Goal: Information Seeking & Learning: Learn about a topic

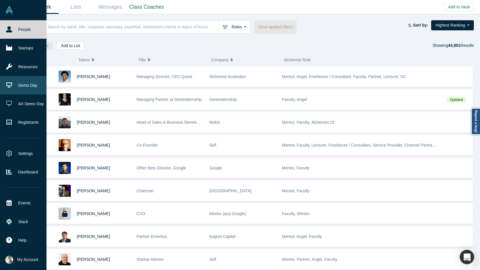
click at [34, 84] on link "Demo Day" at bounding box center [23, 85] width 47 height 18
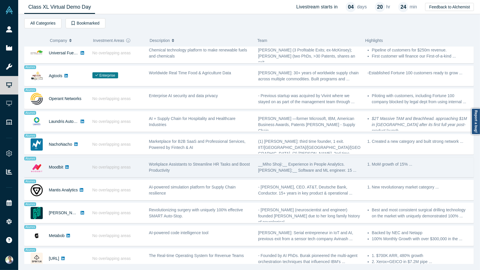
scroll to position [345, 0]
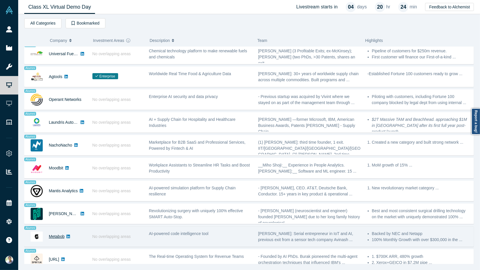
click at [61, 234] on link "Metabob" at bounding box center [57, 236] width 16 height 5
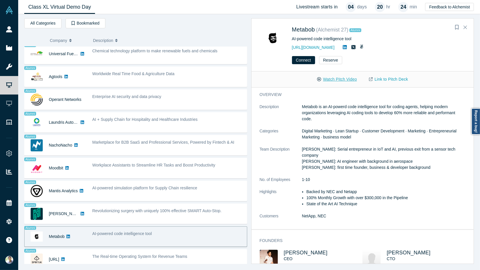
click at [342, 79] on button "Watch Pitch Video" at bounding box center [337, 79] width 52 height 10
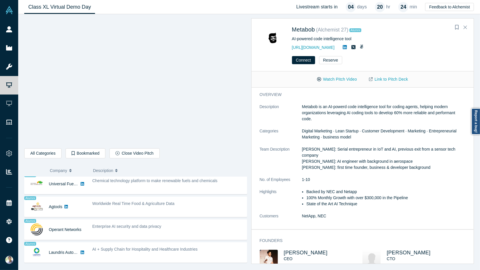
scroll to position [0, 0]
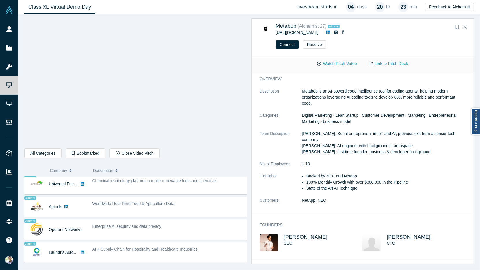
click at [302, 33] on link "https://metabob.com" at bounding box center [297, 32] width 43 height 5
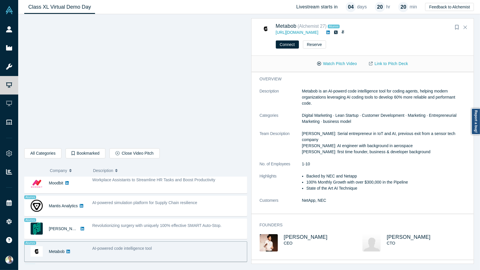
scroll to position [476, 0]
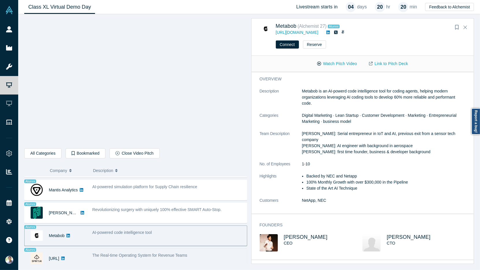
click at [104, 249] on div "The Real-time Operating System for Revenue Teams" at bounding box center [168, 258] width 158 height 18
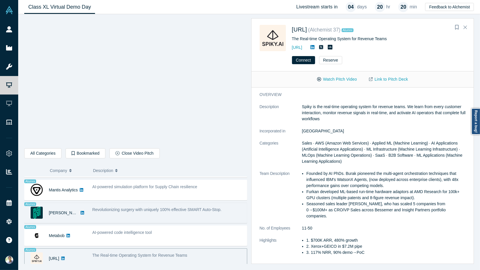
click at [110, 208] on div "Revolutionizing surgery with uniquely 100% effective SMART Auto-Stop." at bounding box center [168, 213] width 158 height 18
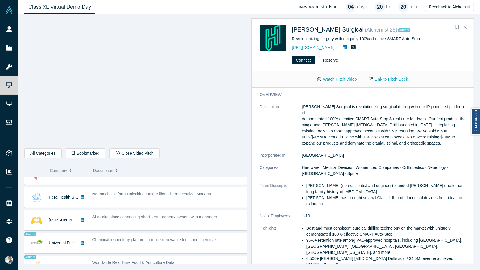
scroll to position [284, 0]
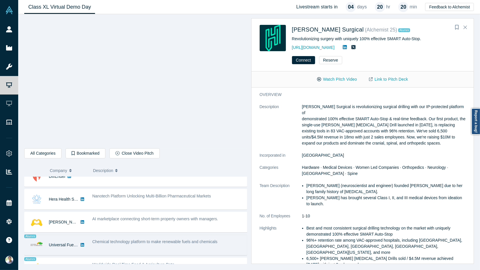
click at [119, 239] on span "Chemical technology platform to make renewable fuels and chemicals" at bounding box center [154, 241] width 125 height 5
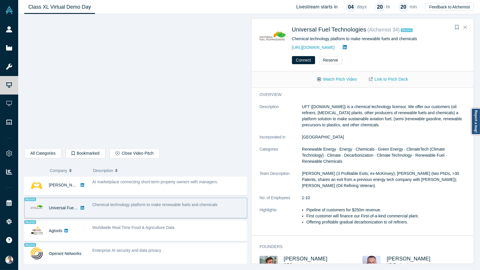
scroll to position [328, 0]
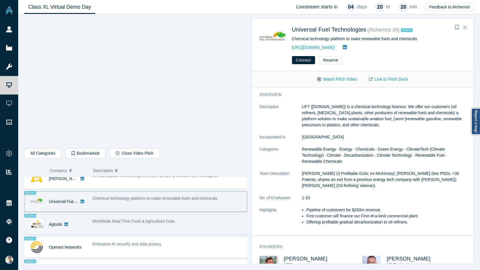
click at [120, 225] on div "Worldwide Real Time Food & Agriculture Data" at bounding box center [168, 224] width 158 height 18
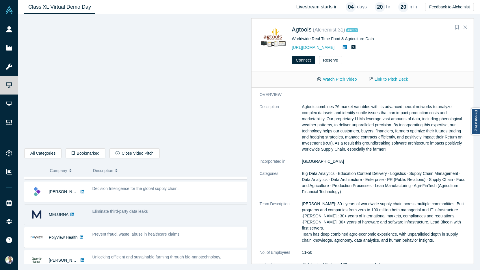
scroll to position [32, 0]
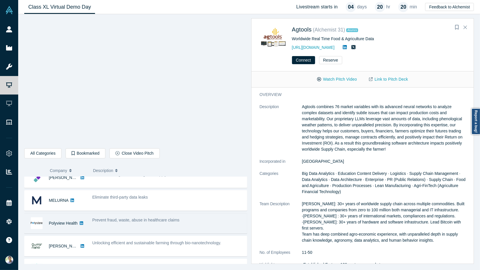
click at [96, 219] on span "Prevent fraud, waste, abuse in healthcare claims" at bounding box center [135, 220] width 87 height 5
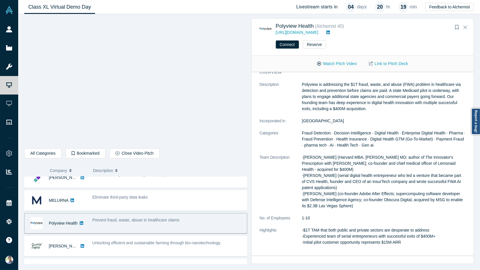
scroll to position [6, 0]
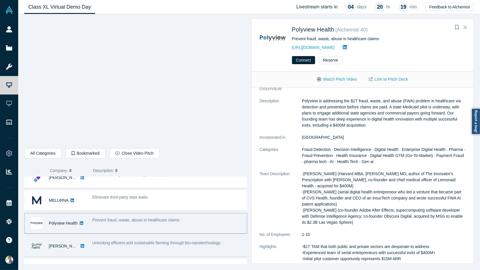
click at [186, 242] on span "Unlocking efficient and sustainable farming through bio-nanotechnology." at bounding box center [156, 242] width 129 height 5
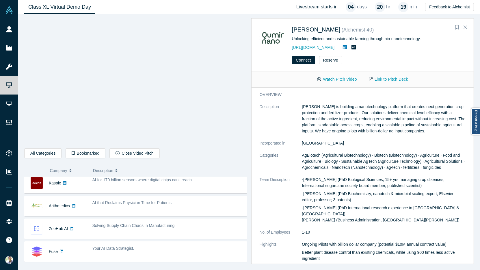
scroll to position [190, 0]
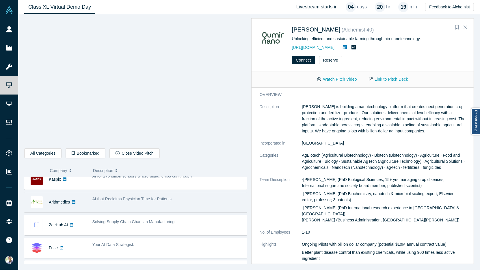
click at [186, 201] on div "AI that Reclaims Physician Time for Patients" at bounding box center [168, 202] width 158 height 18
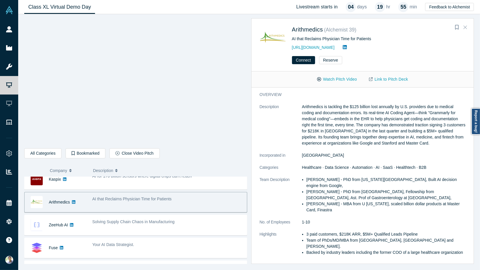
click at [465, 25] on icon "Close" at bounding box center [465, 27] width 3 height 5
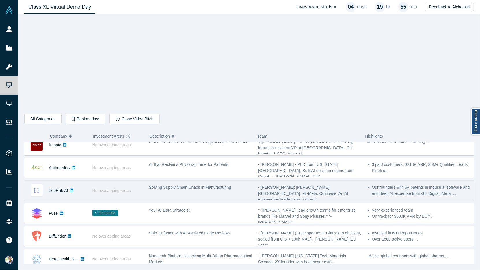
click at [233, 192] on div "Solving Supply Chain Chaos in Manufacturing" at bounding box center [200, 191] width 109 height 18
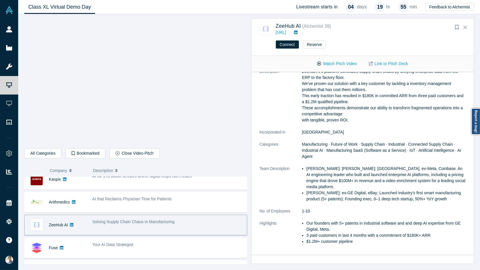
scroll to position [15, 0]
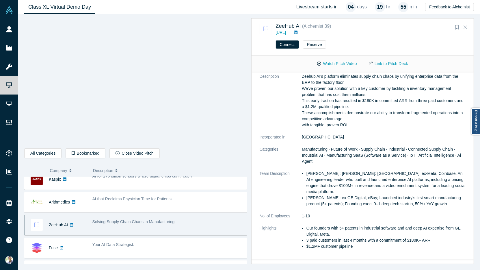
click at [466, 27] on icon "Close" at bounding box center [465, 27] width 3 height 3
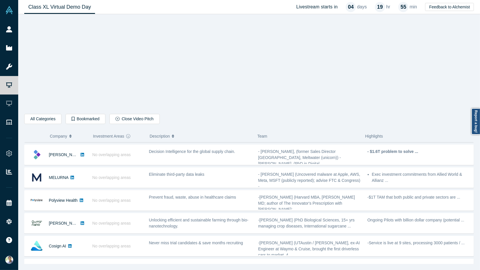
scroll to position [0, 0]
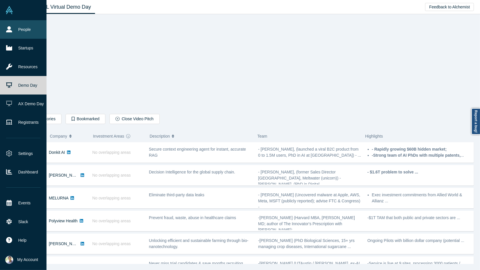
click at [16, 32] on link "People" at bounding box center [23, 29] width 47 height 18
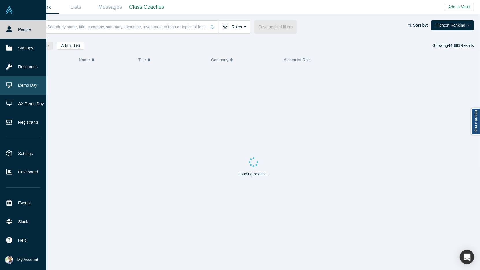
click at [21, 84] on link "Demo Day" at bounding box center [23, 85] width 47 height 18
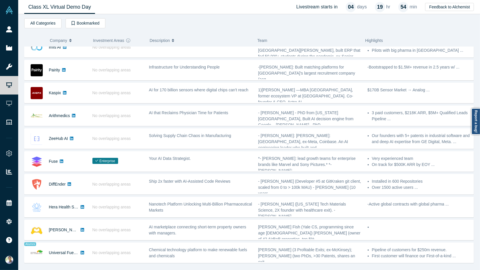
scroll to position [148, 0]
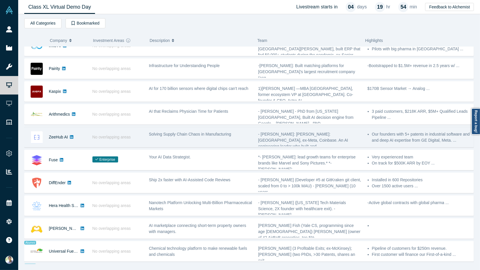
click at [241, 133] on div "Solving Supply Chain Chaos in Manufacturing" at bounding box center [200, 134] width 103 height 6
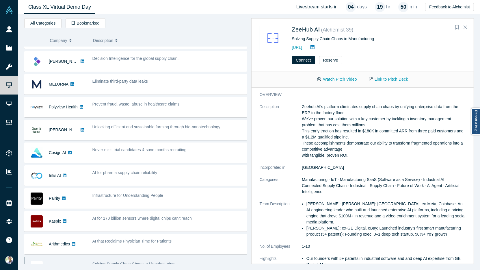
scroll to position [12, 0]
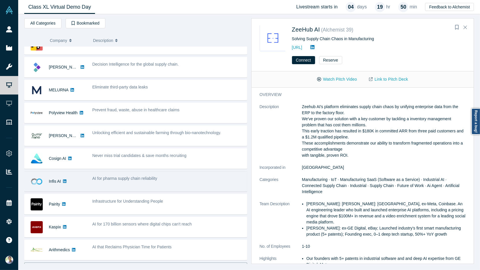
click at [110, 183] on div "AI for pharma supply chain reliability" at bounding box center [168, 181] width 158 height 18
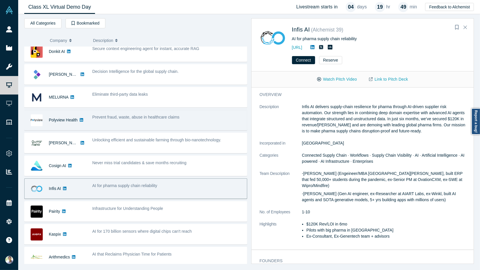
scroll to position [0, 0]
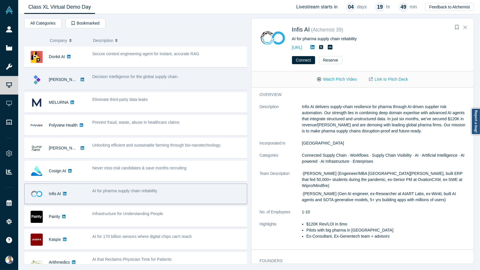
click at [122, 86] on div "Decision Intelligence for the global supply chain." at bounding box center [168, 80] width 158 height 18
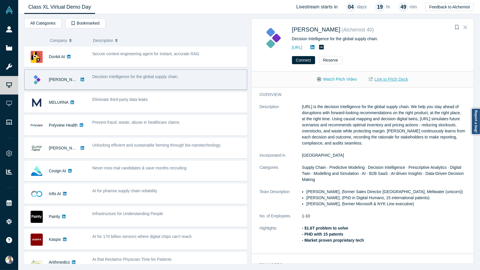
click at [378, 78] on link "Link to Pitch Deck" at bounding box center [388, 79] width 51 height 10
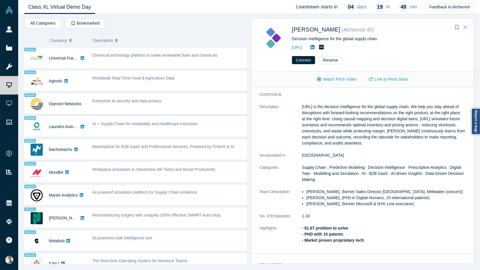
scroll to position [346, 0]
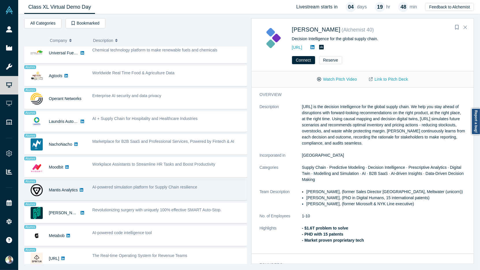
click at [123, 188] on div "AI-powered simulation platform for Supply Chain resilience" at bounding box center [168, 190] width 158 height 18
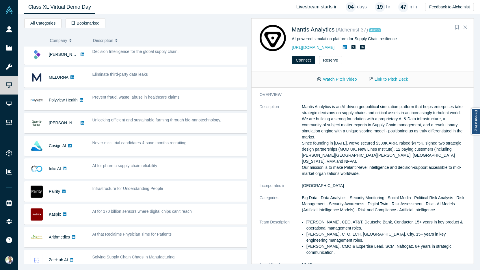
scroll to position [0, 0]
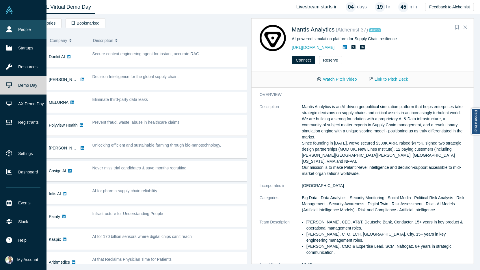
click at [17, 32] on link "People" at bounding box center [23, 29] width 47 height 18
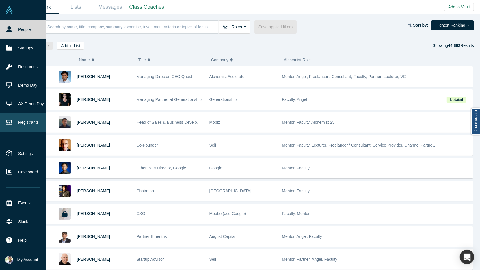
click at [29, 121] on link "Registrants" at bounding box center [23, 122] width 47 height 18
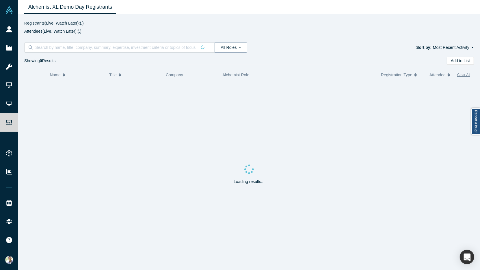
click at [237, 47] on button "All Roles" at bounding box center [231, 47] width 32 height 10
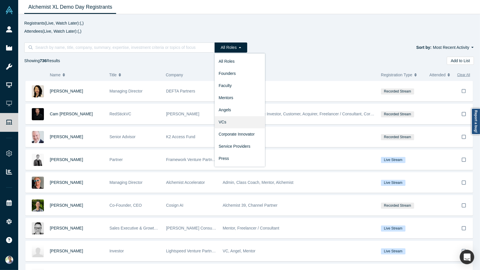
click at [235, 122] on link "VCs" at bounding box center [240, 122] width 51 height 12
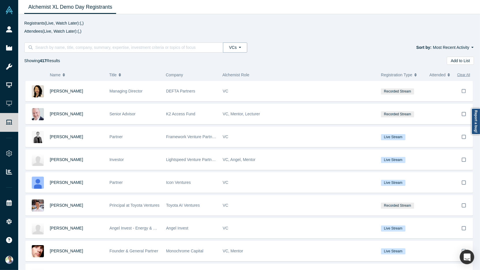
click at [242, 48] on button "VCs" at bounding box center [235, 47] width 24 height 10
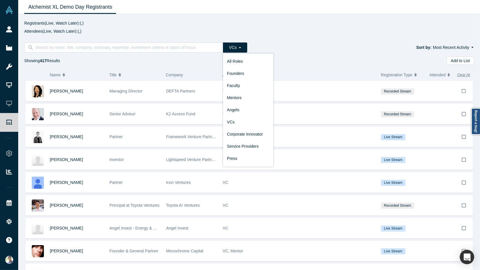
click at [196, 64] on div "Showing 417 Results Add to List" at bounding box center [249, 61] width 450 height 8
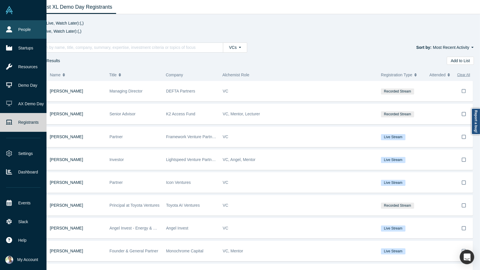
click at [25, 33] on link "People" at bounding box center [23, 29] width 47 height 18
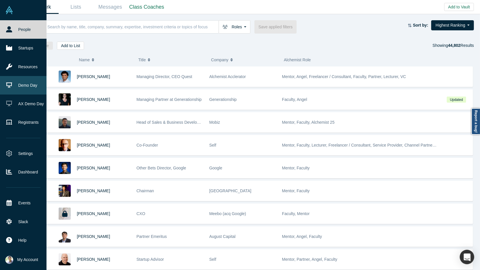
click at [19, 88] on link "Demo Day" at bounding box center [23, 85] width 47 height 18
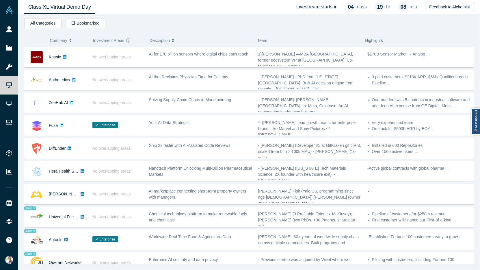
scroll to position [196, 0]
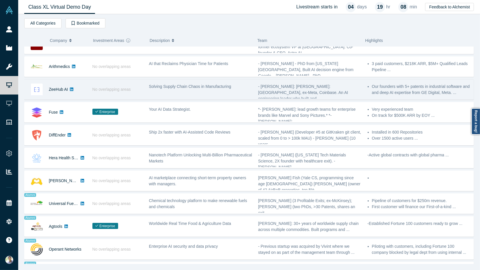
click at [202, 90] on div "Solving Supply Chain Chaos in Manufacturing" at bounding box center [200, 89] width 109 height 18
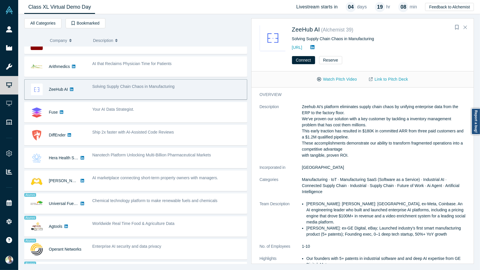
scroll to position [56, 0]
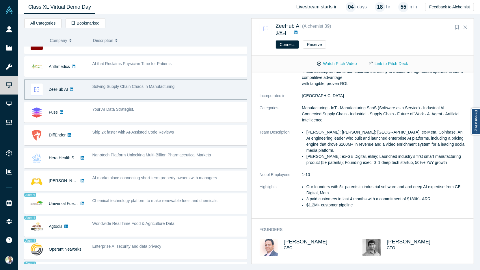
click at [286, 34] on link "https://zeehub.ai" at bounding box center [281, 32] width 10 height 5
click at [298, 240] on span "Nilesh Dixit" at bounding box center [306, 242] width 44 height 6
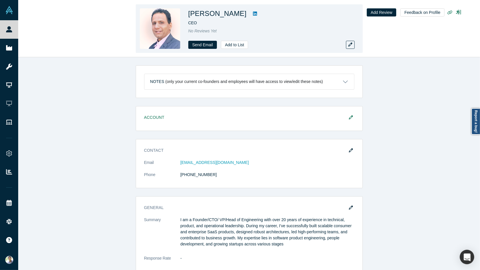
click at [253, 15] on icon at bounding box center [255, 14] width 4 height 4
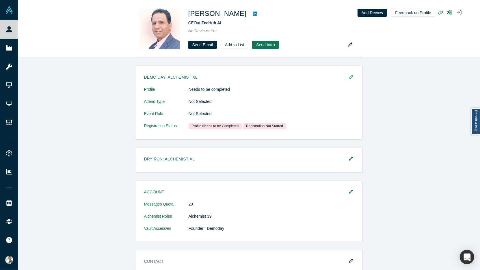
scroll to position [262, 0]
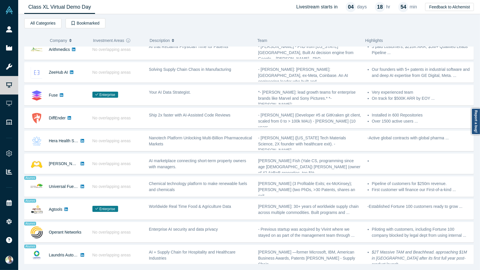
scroll to position [206, 0]
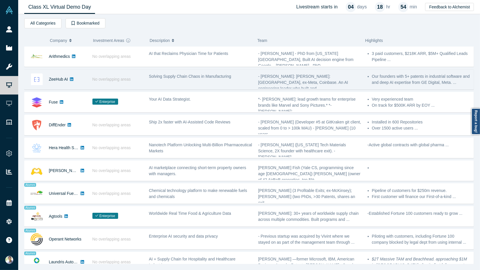
click at [167, 77] on div "Solving Supply Chain Chaos in Manufacturing" at bounding box center [200, 79] width 109 height 18
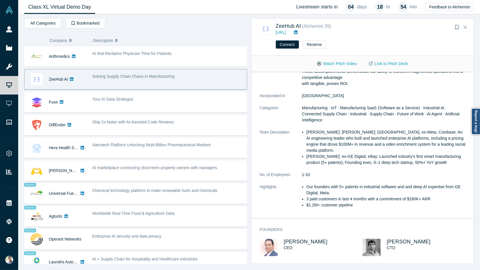
scroll to position [56, 0]
click at [395, 242] on span "Shekhar Nirkhe" at bounding box center [409, 242] width 44 height 6
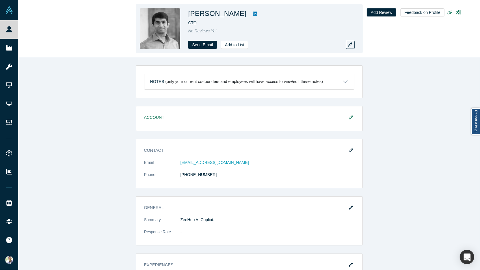
click at [253, 13] on icon at bounding box center [255, 14] width 4 height 4
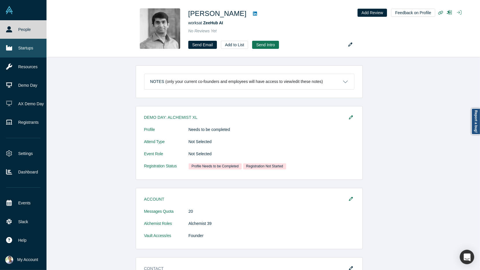
click at [21, 49] on link "Startups" at bounding box center [23, 48] width 47 height 18
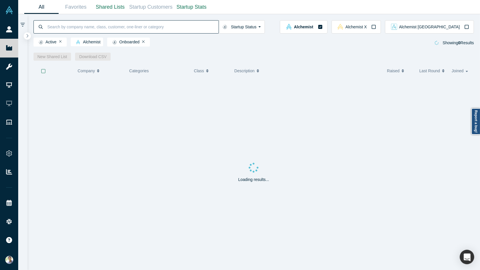
click at [99, 28] on input at bounding box center [133, 27] width 172 height 14
type input "Zeehub"
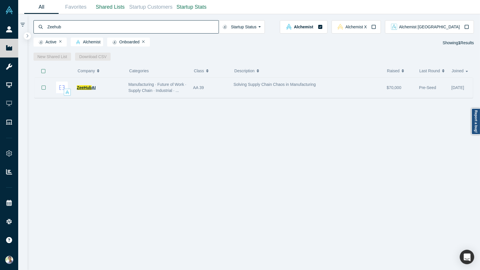
click at [91, 90] on span "ZeeHub" at bounding box center [84, 87] width 15 height 5
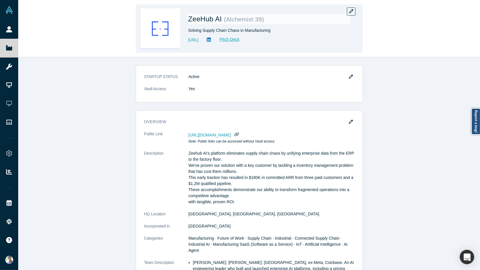
click at [223, 20] on span "ZeeHub AI" at bounding box center [206, 19] width 36 height 8
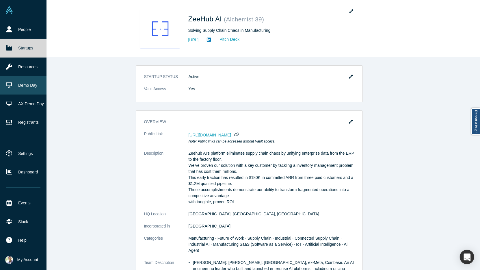
click at [24, 83] on link "Demo Day" at bounding box center [23, 85] width 47 height 18
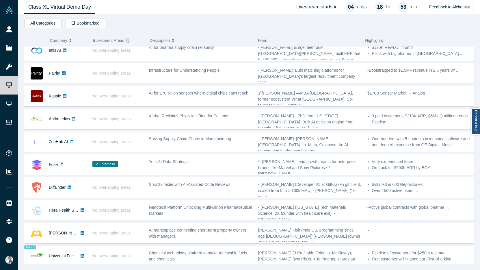
scroll to position [115, 0]
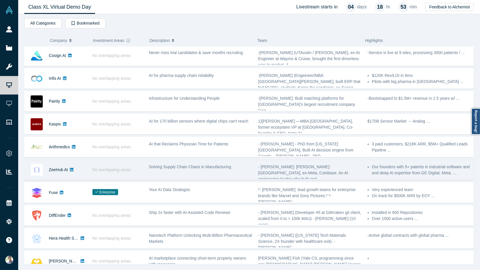
click at [175, 166] on div "Solving Supply Chain Chaos in Manufacturing" at bounding box center [200, 167] width 103 height 6
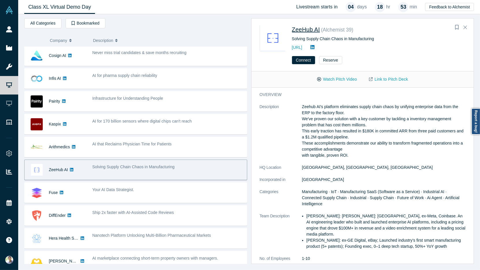
click at [312, 28] on span "ZeeHub AI" at bounding box center [306, 29] width 28 height 6
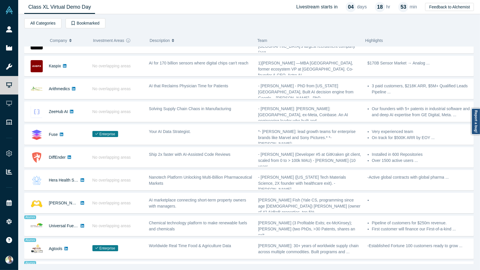
scroll to position [116, 0]
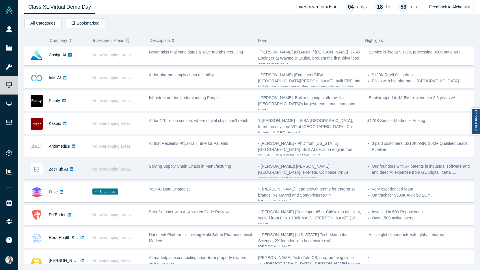
click at [156, 164] on span "Solving Supply Chain Chaos in Manufacturing" at bounding box center [190, 166] width 82 height 5
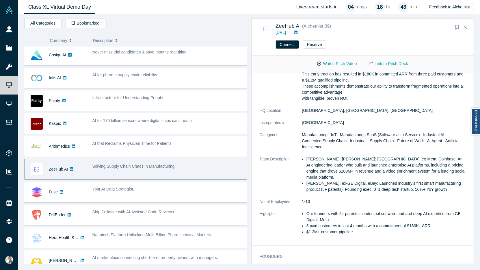
scroll to position [68, 0]
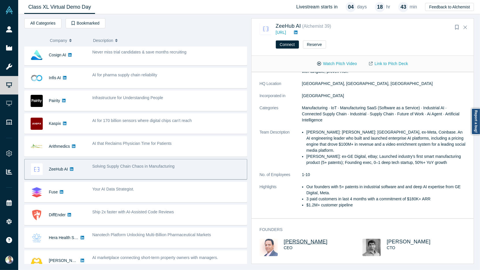
click at [295, 242] on span "Nilesh Dixit" at bounding box center [306, 242] width 44 height 6
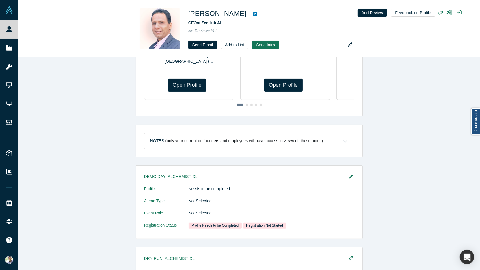
scroll to position [378, 0]
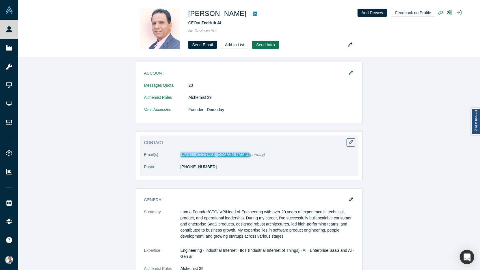
drag, startPoint x: 216, startPoint y: 153, endPoint x: 180, endPoint y: 153, distance: 35.6
click at [181, 153] on dd "nilesh@zeehub.app (primary)" at bounding box center [268, 155] width 174 height 6
copy dd "nilesh@zeehub.app"
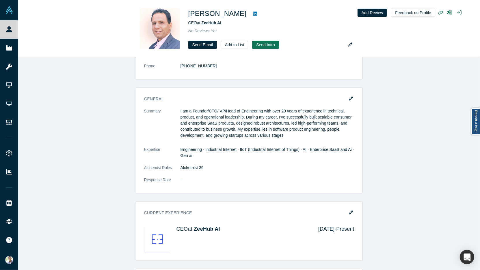
scroll to position [529, 0]
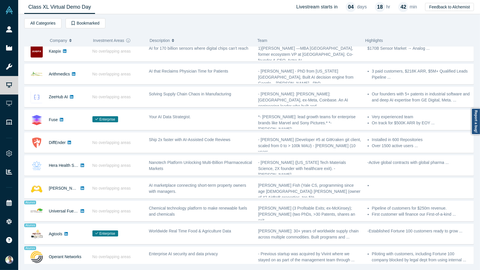
scroll to position [183, 0]
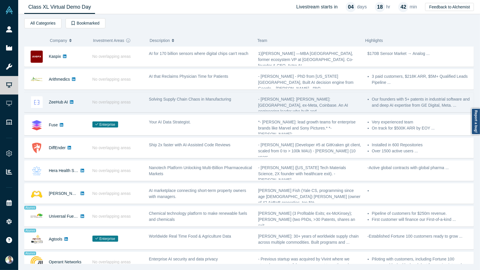
click at [155, 98] on div "Solving Supply Chain Chaos in Manufacturing" at bounding box center [200, 99] width 103 height 6
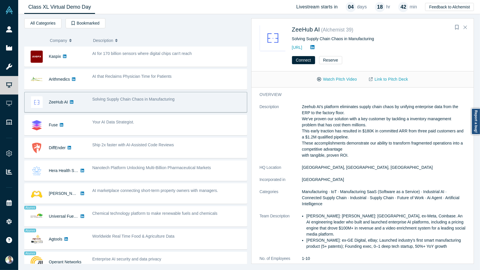
scroll to position [68, 0]
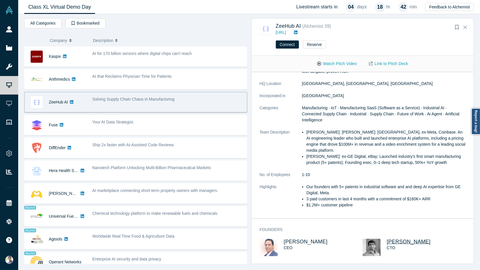
click at [395, 240] on span "Shekhar Nirkhe" at bounding box center [409, 242] width 44 height 6
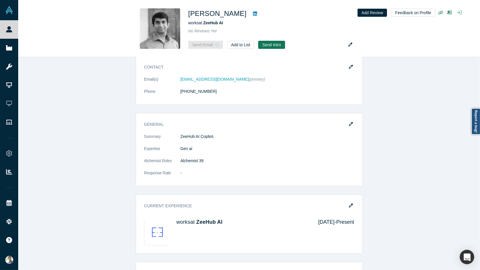
scroll to position [181, 0]
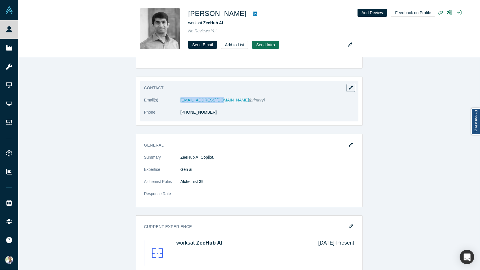
drag, startPoint x: 220, startPoint y: 98, endPoint x: 179, endPoint y: 100, distance: 40.2
click at [179, 100] on dl "Email(s) shekhar@zeehub.app (primary) Phone (408) 444-6807" at bounding box center [249, 109] width 210 height 24
copy dl "shekhar@zeehub.app"
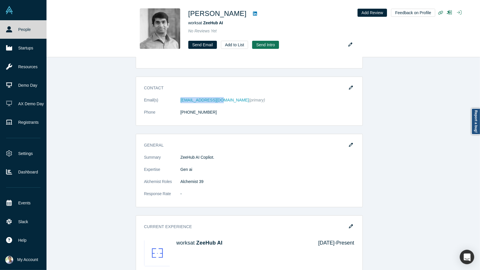
click at [16, 32] on link "People" at bounding box center [23, 29] width 47 height 18
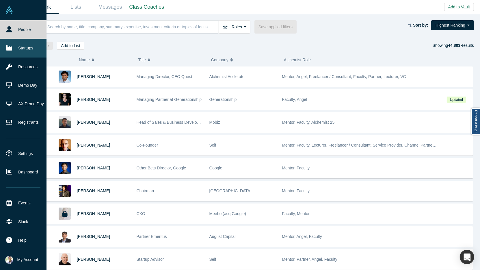
click at [27, 51] on link "Startups" at bounding box center [23, 48] width 47 height 18
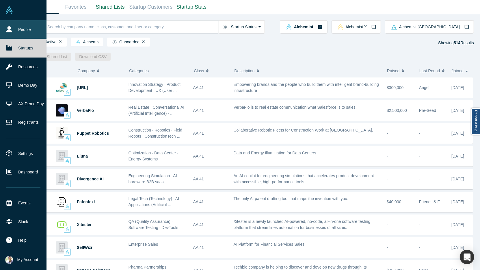
click at [18, 33] on link "People" at bounding box center [23, 29] width 47 height 18
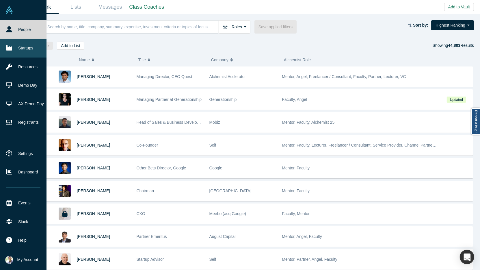
click at [32, 45] on link "Startups" at bounding box center [23, 48] width 47 height 18
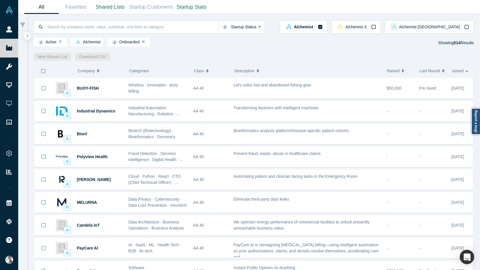
scroll to position [268, 0]
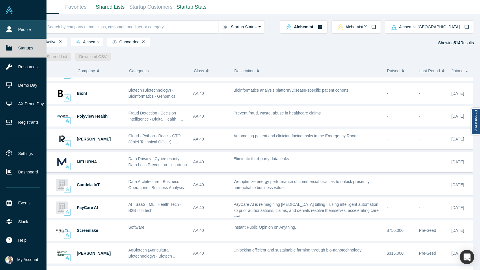
click at [12, 34] on link "People" at bounding box center [23, 29] width 47 height 18
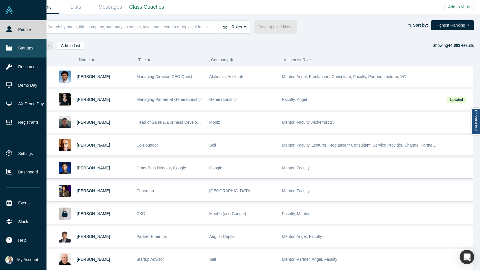
click at [27, 46] on link "Startups" at bounding box center [23, 48] width 47 height 18
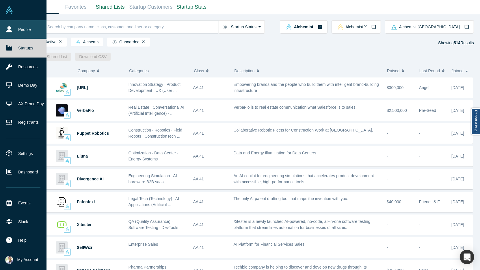
click at [19, 33] on link "People" at bounding box center [23, 29] width 47 height 18
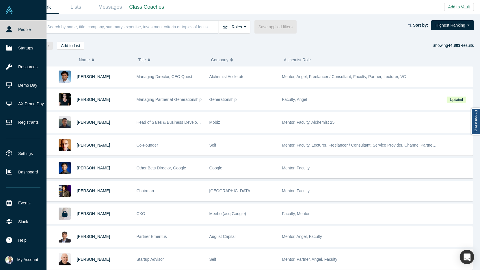
click at [18, 31] on link "People" at bounding box center [23, 29] width 47 height 18
